Goal: Transaction & Acquisition: Purchase product/service

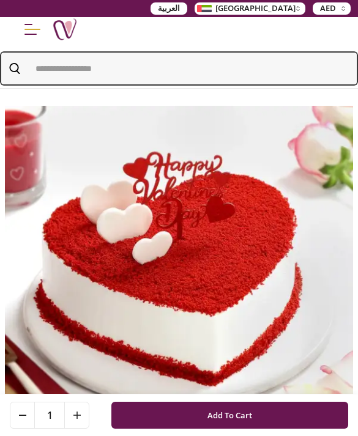
click at [264, 65] on input "Search" at bounding box center [179, 68] width 358 height 34
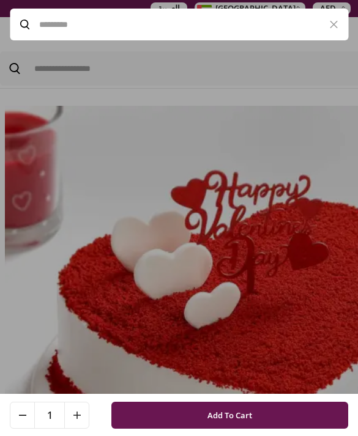
click at [338, 19] on icon "button" at bounding box center [333, 24] width 15 height 15
click at [339, 24] on icon "button" at bounding box center [333, 24] width 15 height 15
click at [337, 24] on icon "button" at bounding box center [333, 24] width 15 height 15
click at [337, 23] on icon "button" at bounding box center [333, 24] width 15 height 15
click at [334, 28] on icon "button" at bounding box center [333, 24] width 15 height 15
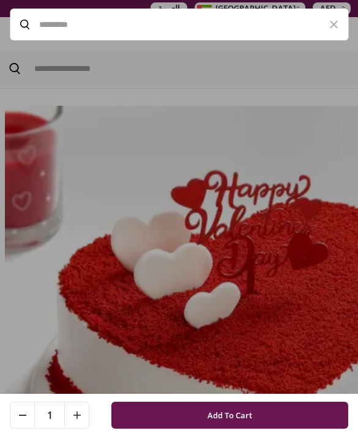
click at [330, 28] on icon "button" at bounding box center [333, 24] width 15 height 15
click at [329, 28] on icon "button" at bounding box center [333, 24] width 15 height 15
click at [317, 27] on input "Search" at bounding box center [179, 24] width 280 height 29
click at [337, 15] on button "button" at bounding box center [333, 25] width 29 height 32
